Goal: Find specific page/section: Find specific page/section

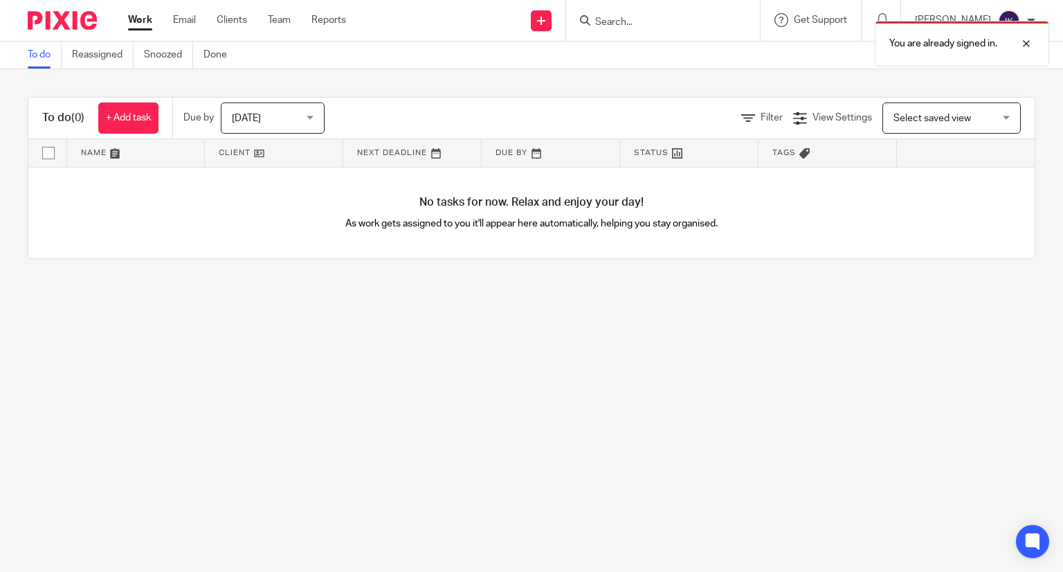
click at [685, 14] on div "You are already signed in." at bounding box center [791, 40] width 518 height 53
click at [663, 23] on input "Search" at bounding box center [656, 23] width 125 height 12
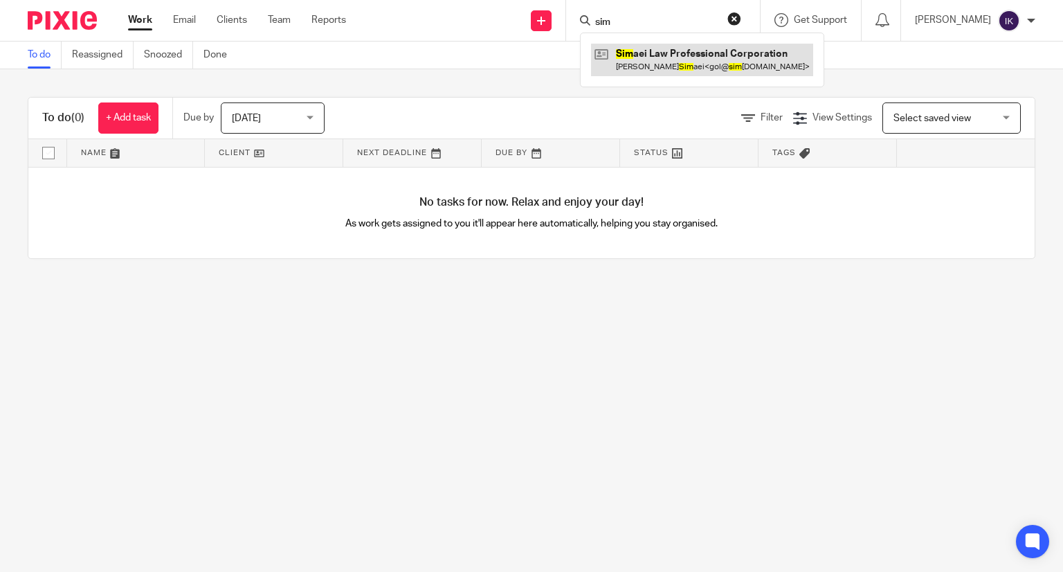
type input "sim"
click at [694, 55] on link at bounding box center [702, 60] width 222 height 32
